Goal: Task Accomplishment & Management: Manage account settings

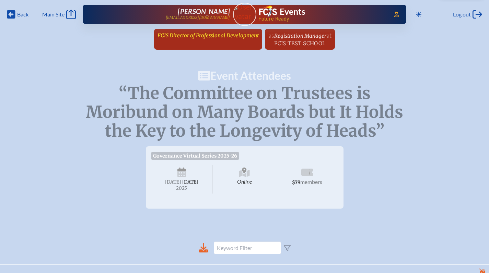
click at [213, 45] on li "FCIS Director of Professional Development since [DATE]" at bounding box center [208, 39] width 108 height 21
click at [212, 36] on span "FCIS Director of Professional Development" at bounding box center [207, 35] width 101 height 7
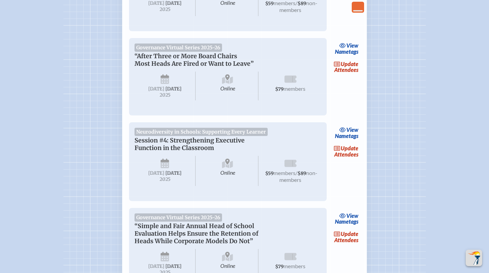
scroll to position [277, 0]
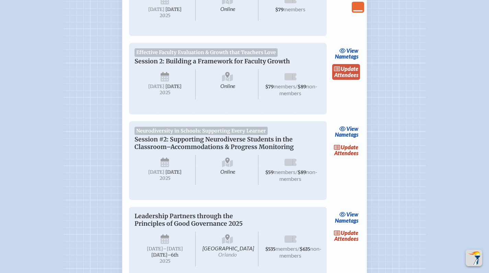
click at [345, 72] on span "update" at bounding box center [349, 69] width 17 height 7
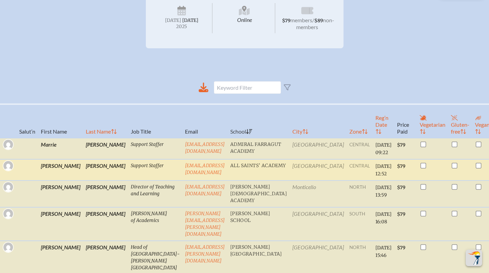
scroll to position [156, 0]
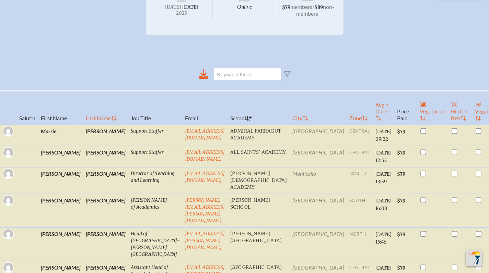
click at [83, 124] on th "Last Name" at bounding box center [105, 108] width 45 height 34
checkbox input "true"
checkbox input "false"
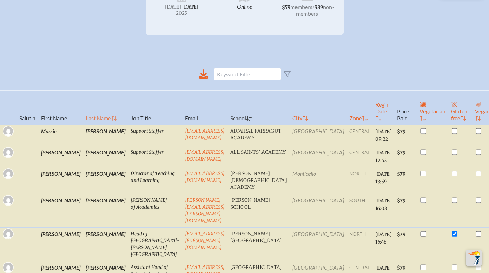
checkbox input "false"
checkbox input "true"
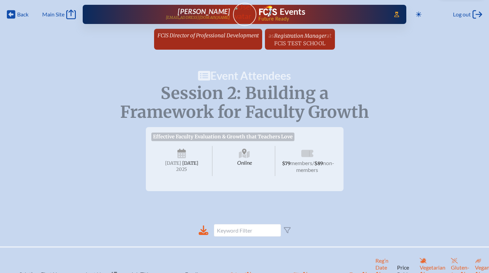
scroll to position [0, 0]
click at [214, 35] on span "FCIS Director of Professional Development" at bounding box center [207, 35] width 101 height 7
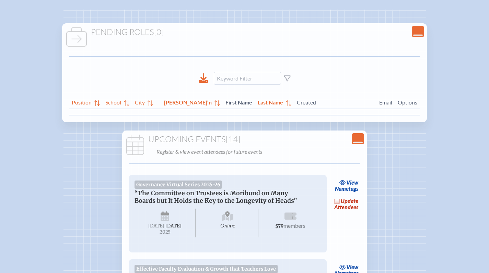
scroll to position [71, 0]
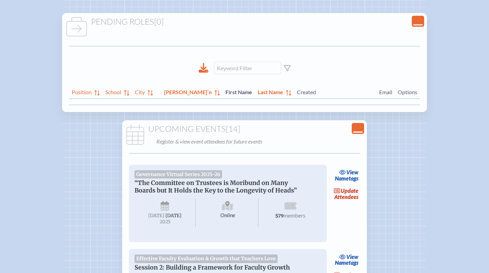
click at [354, 130] on icon "Close Console" at bounding box center [358, 129] width 10 height 10
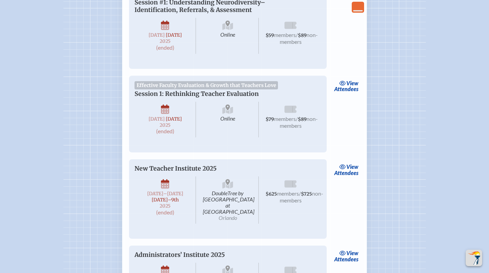
scroll to position [372, 0]
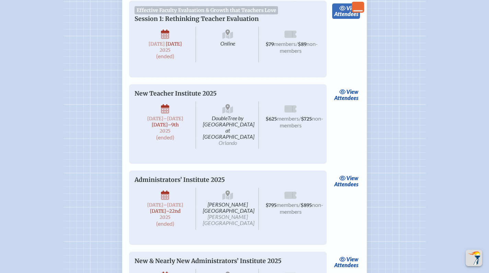
click at [335, 19] on link "view Attendees" at bounding box center [346, 11] width 28 height 16
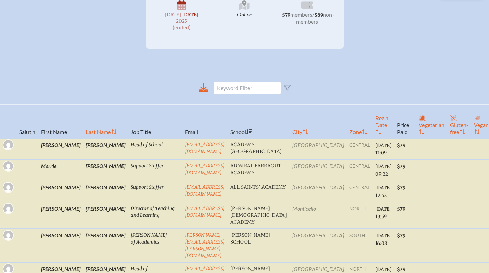
scroll to position [171, 0]
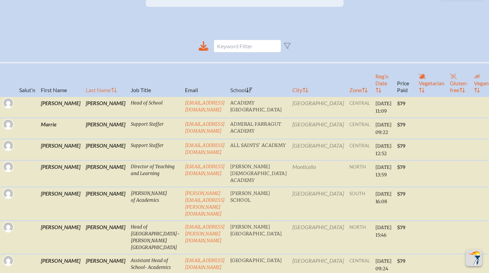
click at [83, 94] on th "Last Name" at bounding box center [105, 80] width 45 height 34
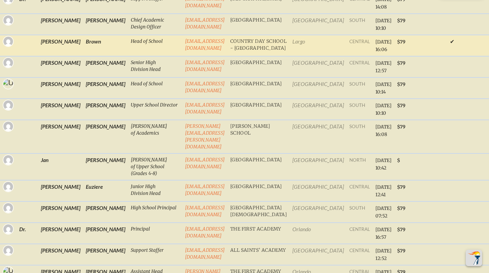
scroll to position [358, 0]
